Goal: Information Seeking & Learning: Learn about a topic

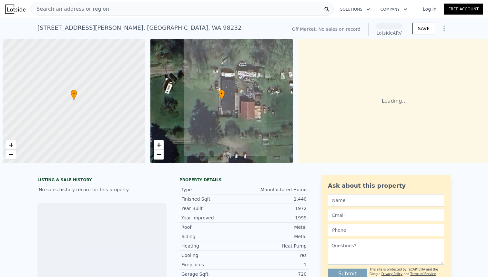
scroll to position [0, 3]
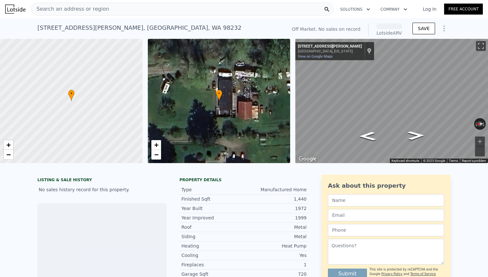
click at [282, 15] on div "Search an address or region" at bounding box center [182, 9] width 303 height 13
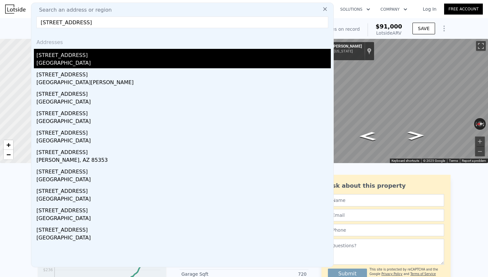
type input "[STREET_ADDRESS]"
click at [233, 50] on div "[STREET_ADDRESS]" at bounding box center [184, 54] width 295 height 10
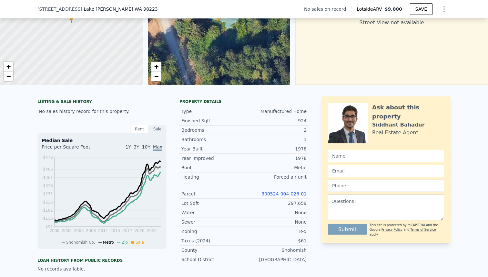
scroll to position [108, 0]
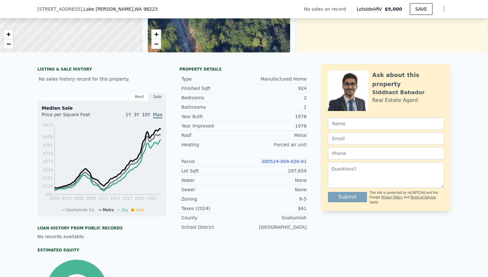
click at [269, 160] on link "300524-004-026-01" at bounding box center [284, 161] width 45 height 5
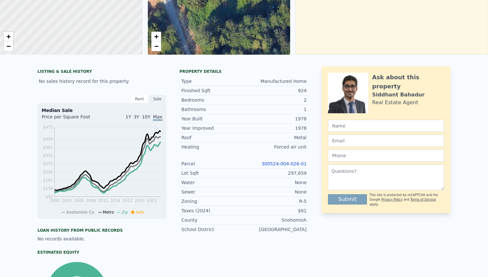
scroll to position [0, 0]
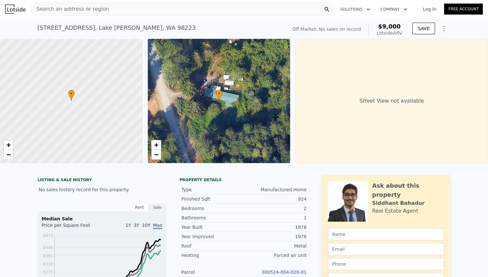
click at [92, 14] on div "Search an address or region" at bounding box center [70, 9] width 78 height 12
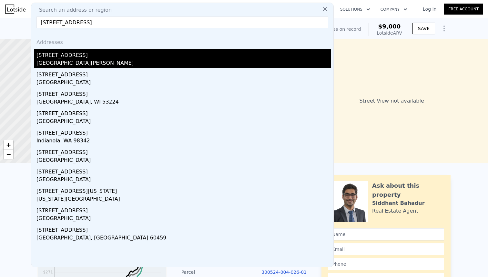
type input "[STREET_ADDRESS]"
click at [58, 58] on div "[STREET_ADDRESS]" at bounding box center [184, 54] width 295 height 10
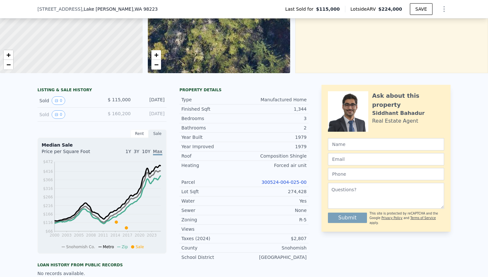
scroll to position [92, 0]
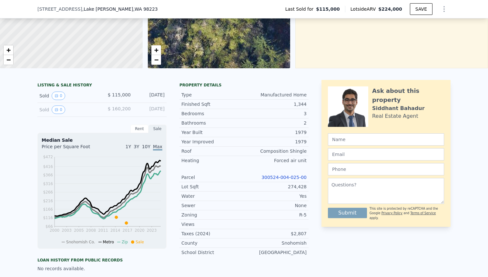
click at [279, 173] on div "Parcel 300524-004-025-00" at bounding box center [244, 176] width 129 height 9
click at [279, 177] on link "300524-004-025-00" at bounding box center [284, 176] width 45 height 5
click at [139, 14] on div "[STREET_ADDRESS][PERSON_NAME] Last Sold for $115,000 Lotside ARV $224,000 SAVE" at bounding box center [243, 9] width 413 height 18
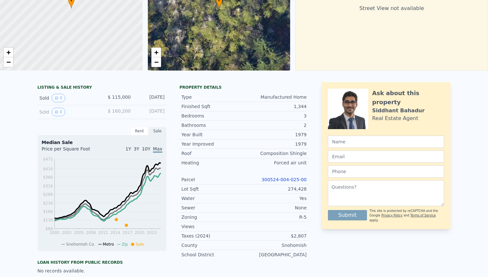
scroll to position [0, 0]
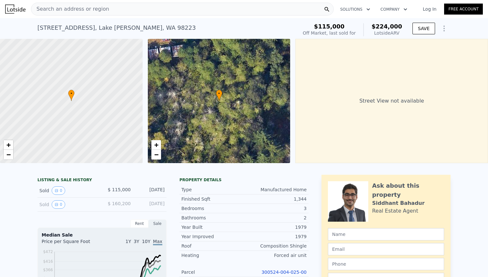
click at [111, 9] on div "Search an address or region" at bounding box center [182, 9] width 303 height 13
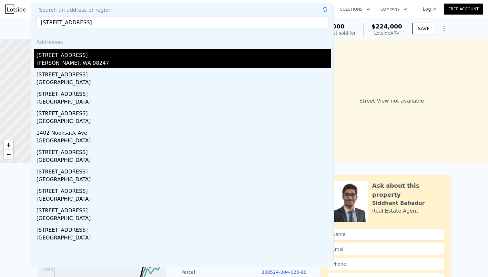
type input "[STREET_ADDRESS]"
click at [48, 56] on div "[STREET_ADDRESS]" at bounding box center [184, 54] width 295 height 10
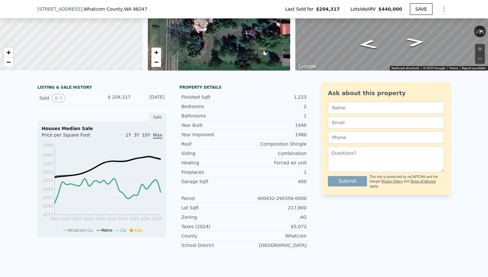
scroll to position [92, 0]
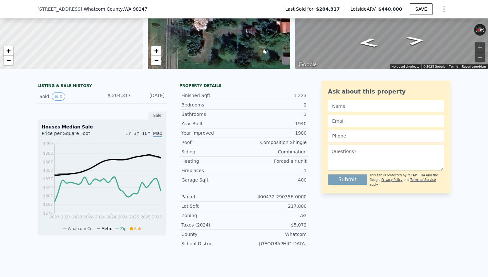
click at [277, 197] on div "400432-290356-0000" at bounding box center [275, 196] width 63 height 6
drag, startPoint x: 259, startPoint y: 196, endPoint x: 315, endPoint y: 196, distance: 55.9
click at [315, 196] on div "LISTING & SALE HISTORY Sold 0 $ 204,317 [DATE] Sale Houses Median Sale Price pe…" at bounding box center [243, 166] width 413 height 172
copy div "400432-290356-0000"
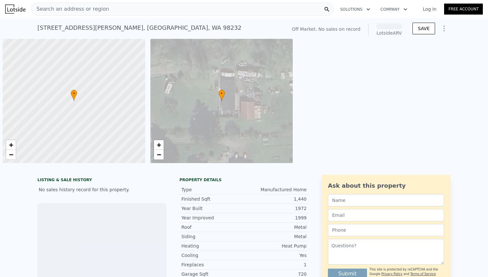
scroll to position [0, 3]
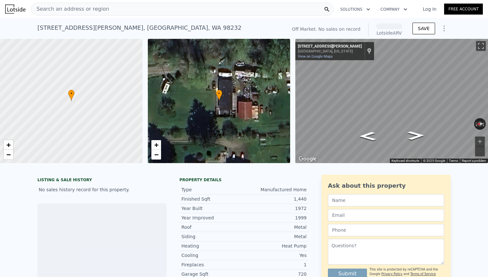
click at [121, 8] on div "Search an address or region" at bounding box center [182, 9] width 303 height 13
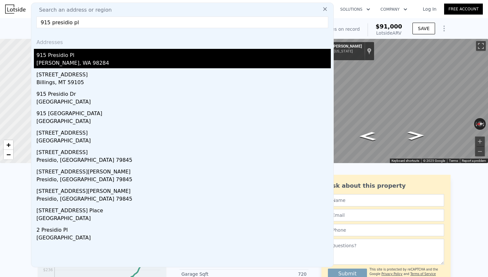
type input "915 presidio pl"
click at [97, 52] on div "915 Presidio Pl" at bounding box center [184, 54] width 295 height 10
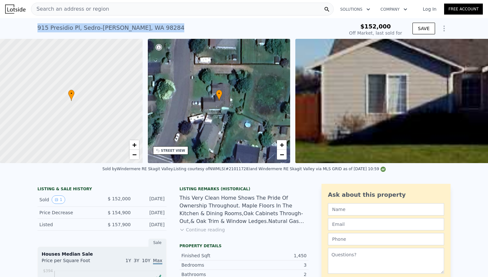
drag, startPoint x: 152, startPoint y: 25, endPoint x: 35, endPoint y: 26, distance: 116.9
click at [35, 26] on div "915 Presidio Pl , Sedro-Woolley , WA 98284 Sold May 2001 for $152k $152,000 Off…" at bounding box center [244, 28] width 488 height 21
copy div "915 Presidio Pl , Sedro-Woolley , WA 98284"
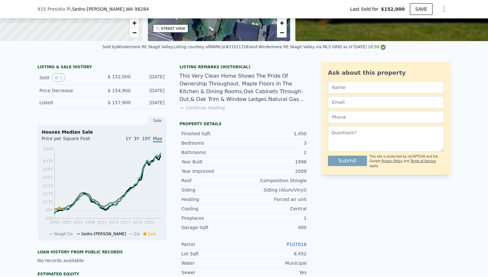
scroll to position [135, 0]
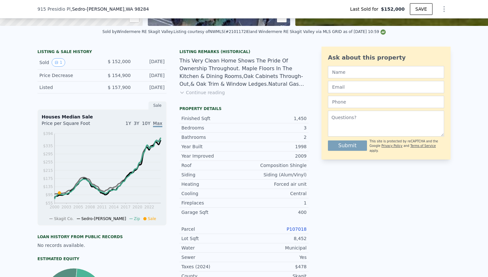
click at [303, 227] on link "P107018" at bounding box center [297, 228] width 20 height 5
type input "$ 572,000"
type input "$ 369,399"
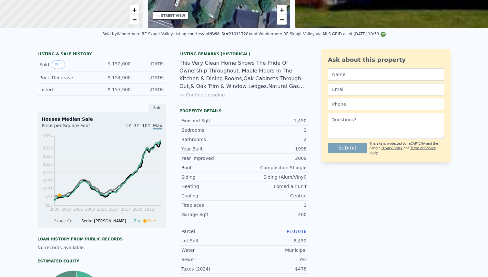
scroll to position [0, 0]
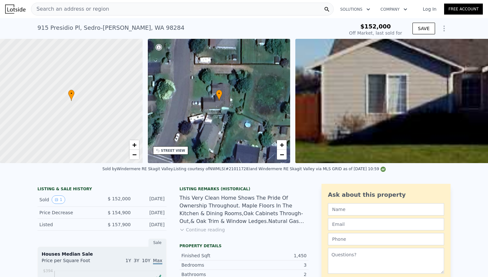
click at [210, 232] on button "Continue reading" at bounding box center [203, 229] width 46 height 6
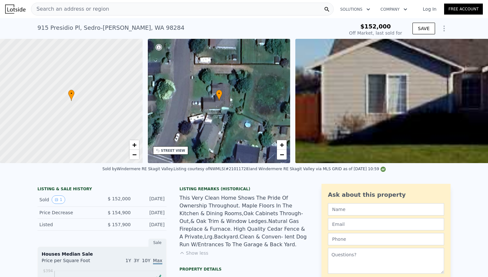
click at [259, 223] on div "This Very Clean Home Shows The Pride Of Ownership Throughout. Maple Floors In T…" at bounding box center [244, 221] width 129 height 54
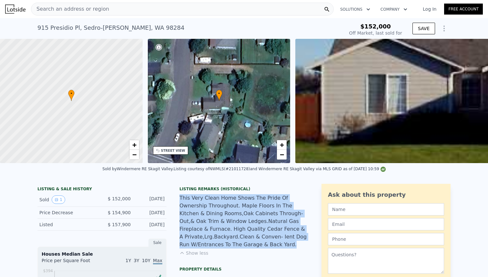
click at [259, 223] on div "This Very Clean Home Shows The Pride Of Ownership Throughout. Maple Floors In T…" at bounding box center [244, 221] width 129 height 54
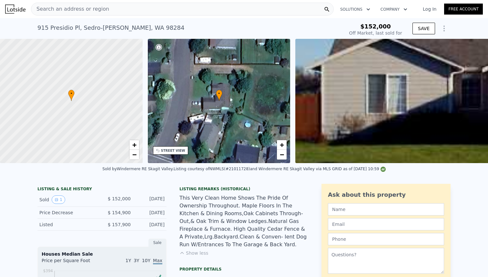
click at [256, 222] on div "This Very Clean Home Shows The Pride Of Ownership Throughout. Maple Floors In T…" at bounding box center [244, 221] width 129 height 54
click at [254, 226] on div "This Very Clean Home Shows The Pride Of Ownership Throughout. Maple Floors In T…" at bounding box center [244, 221] width 129 height 54
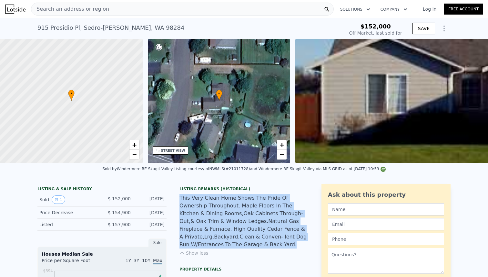
click at [254, 226] on div "This Very Clean Home Shows The Pride Of Ownership Throughout. Maple Floors In T…" at bounding box center [244, 221] width 129 height 54
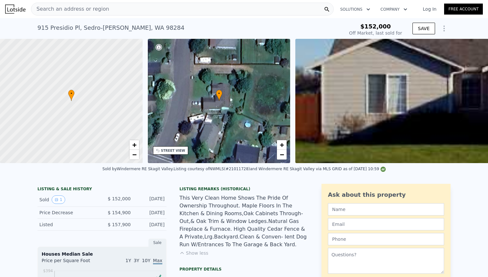
click at [251, 232] on div "This Very Clean Home Shows The Pride Of Ownership Throughout. Maple Floors In T…" at bounding box center [244, 221] width 129 height 54
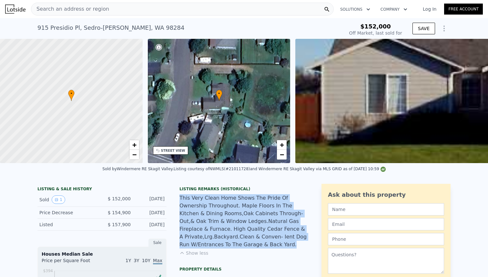
click at [251, 232] on div "This Very Clean Home Shows The Pride Of Ownership Throughout. Maple Floors In T…" at bounding box center [244, 221] width 129 height 54
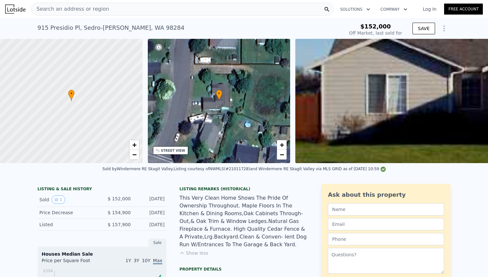
click at [248, 236] on div "This Very Clean Home Shows The Pride Of Ownership Throughout. Maple Floors In T…" at bounding box center [244, 221] width 129 height 54
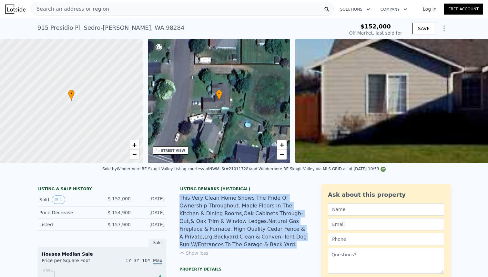
click at [248, 236] on div "This Very Clean Home Shows The Pride Of Ownership Throughout. Maple Floors In T…" at bounding box center [244, 221] width 129 height 54
click at [242, 219] on div "This Very Clean Home Shows The Pride Of Ownership Throughout. Maple Floors In T…" at bounding box center [244, 221] width 129 height 54
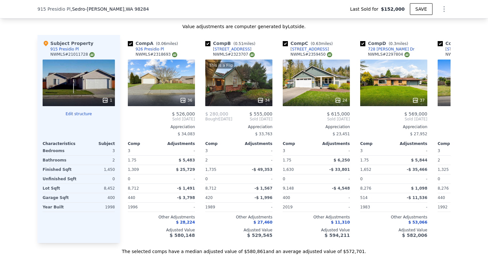
scroll to position [652, 0]
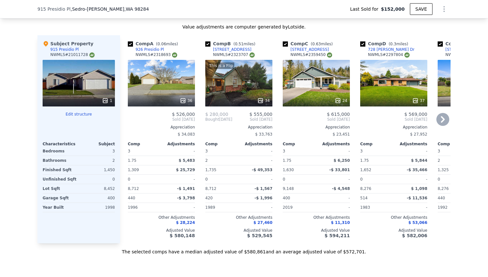
click at [226, 67] on div "This is a Flip" at bounding box center [221, 65] width 26 height 6
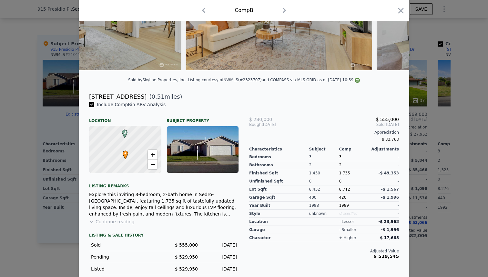
scroll to position [99, 0]
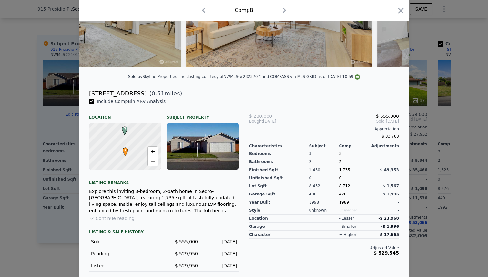
click at [116, 223] on div "LISTING & SALE HISTORY Sold $ 555,000 Mar 9, 2025 Pending $ 529,950 Jan 21, 202…" at bounding box center [164, 246] width 150 height 50
click at [116, 218] on button "Continue reading" at bounding box center [112, 218] width 46 height 6
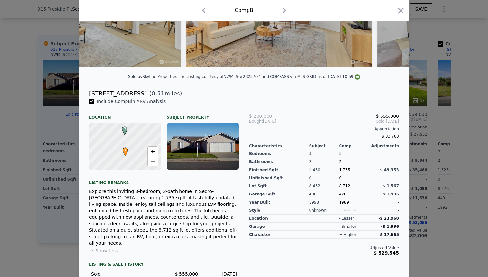
scroll to position [125, 0]
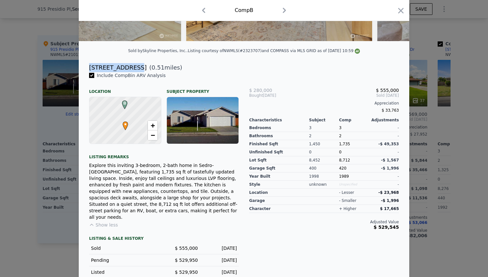
drag, startPoint x: 89, startPoint y: 67, endPoint x: 134, endPoint y: 68, distance: 44.6
click at [134, 68] on div "931 Alderwood Ln" at bounding box center [117, 67] width 57 height 9
copy div "931 Alderwood L"
